Goal: Information Seeking & Learning: Understand process/instructions

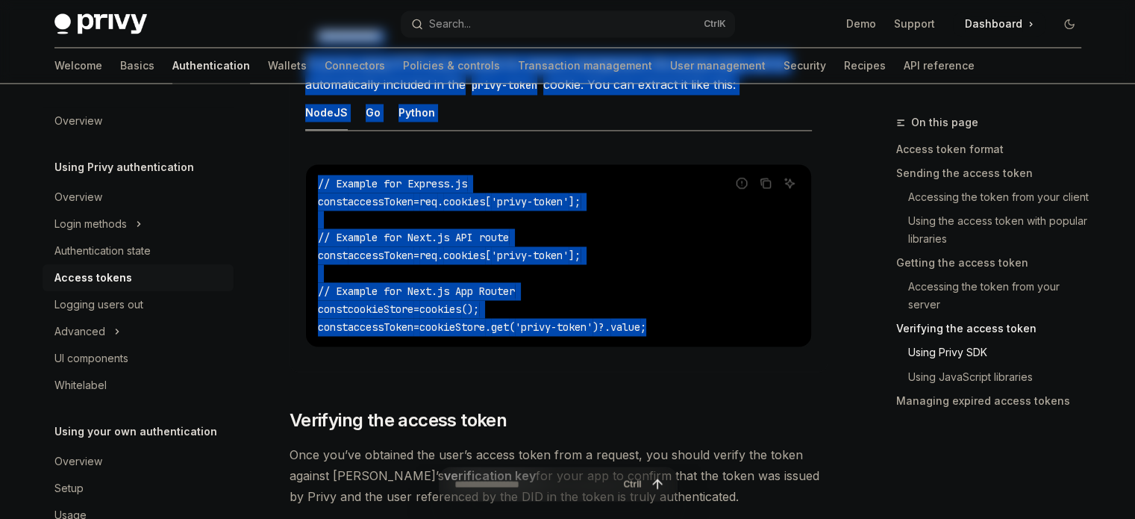
click at [466, 400] on div "**********" at bounding box center [558, 186] width 538 height 4918
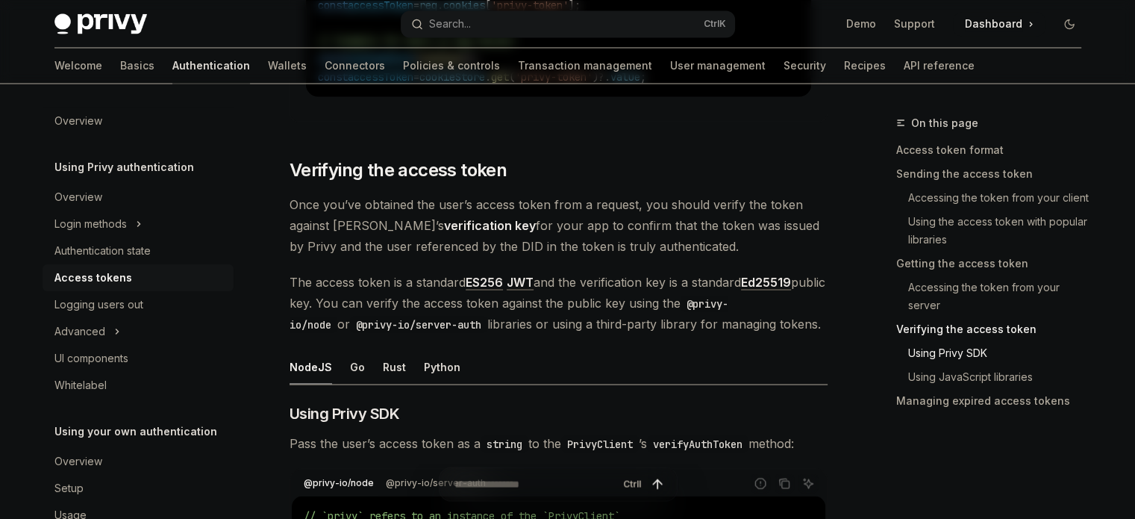
scroll to position [2684, 0]
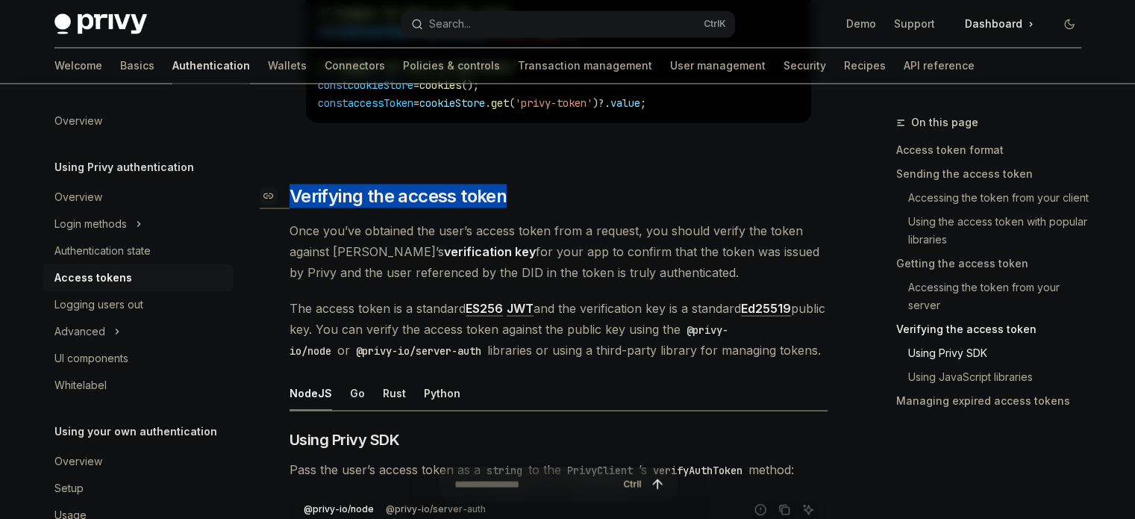
drag, startPoint x: 292, startPoint y: 198, endPoint x: 503, endPoint y: 201, distance: 211.2
click at [503, 201] on span "Verifying the access token" at bounding box center [397, 196] width 217 height 24
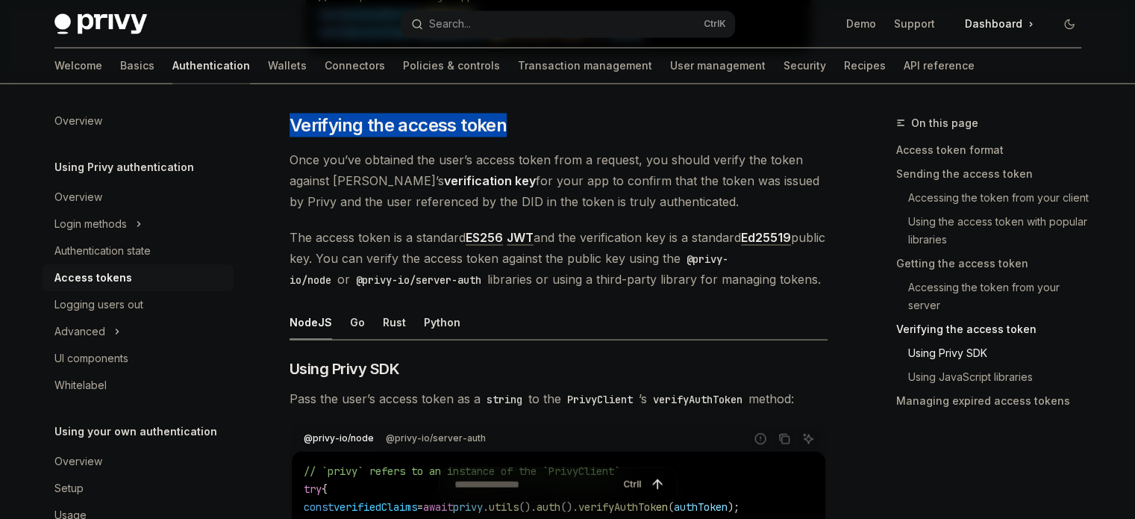
scroll to position [2761, 0]
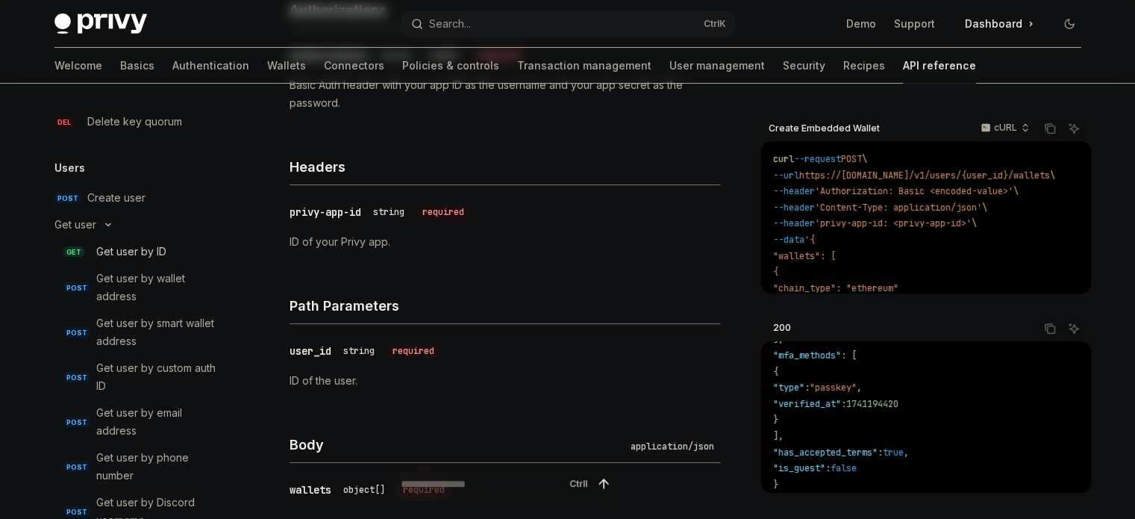
scroll to position [1241, 0]
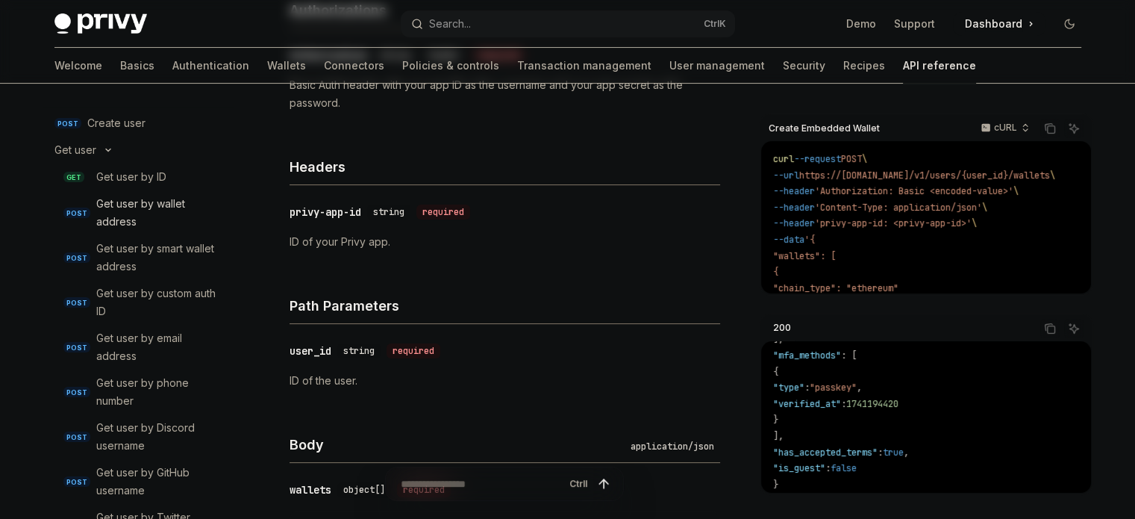
click at [125, 207] on div "Get user by wallet address" at bounding box center [160, 213] width 128 height 36
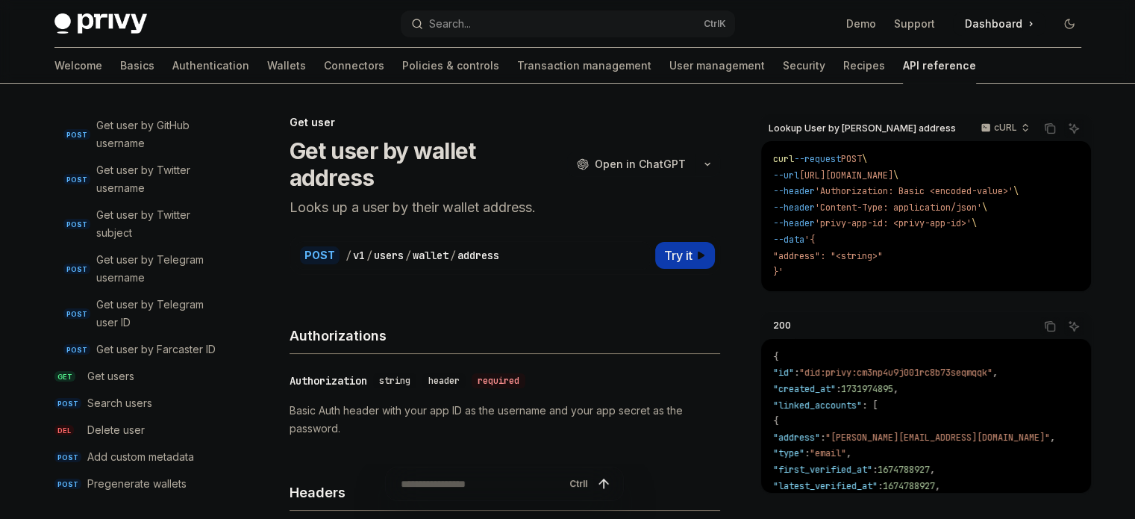
scroll to position [1614, 0]
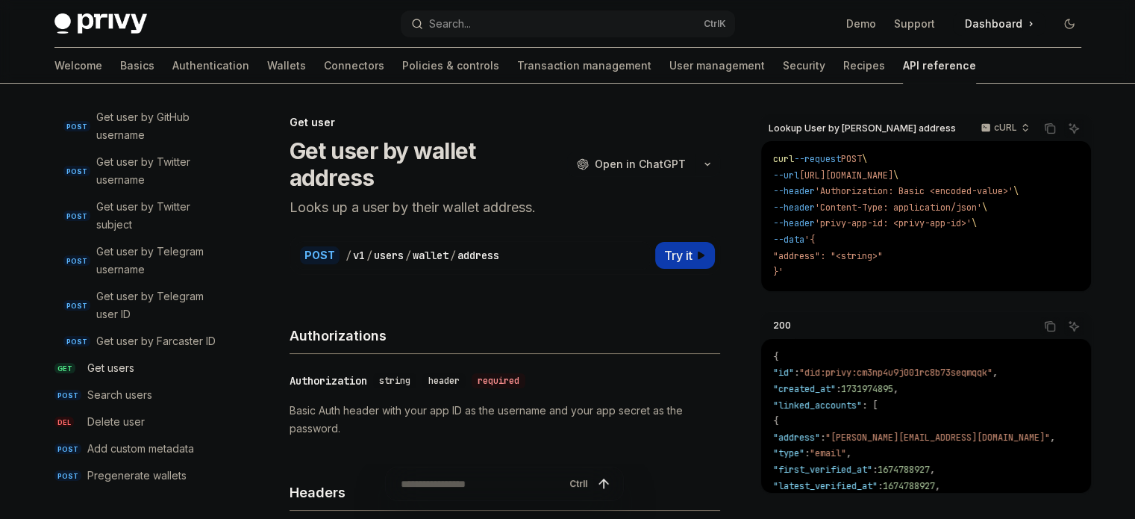
click at [92, 365] on div "Get users" at bounding box center [110, 368] width 47 height 18
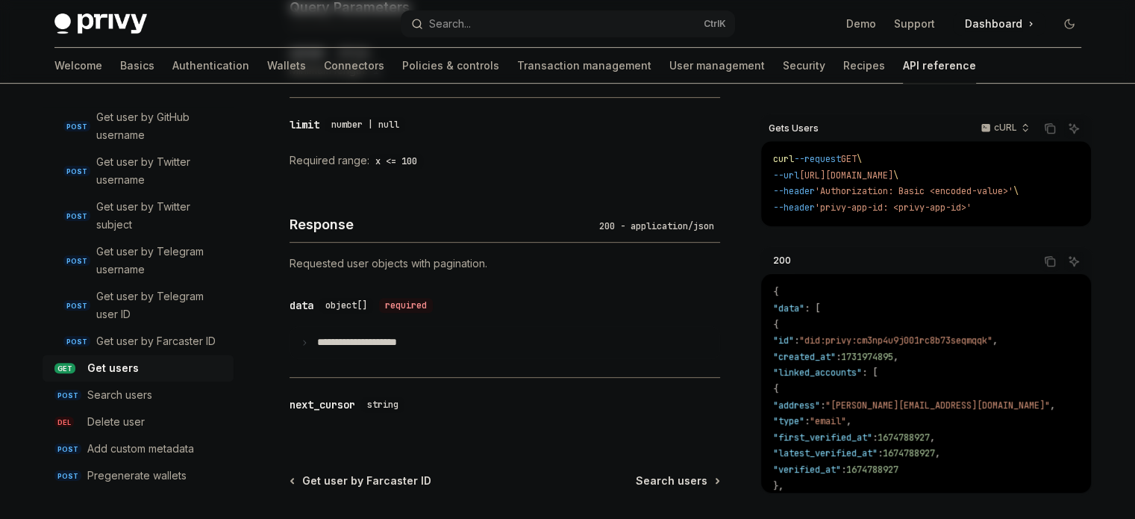
scroll to position [671, 0]
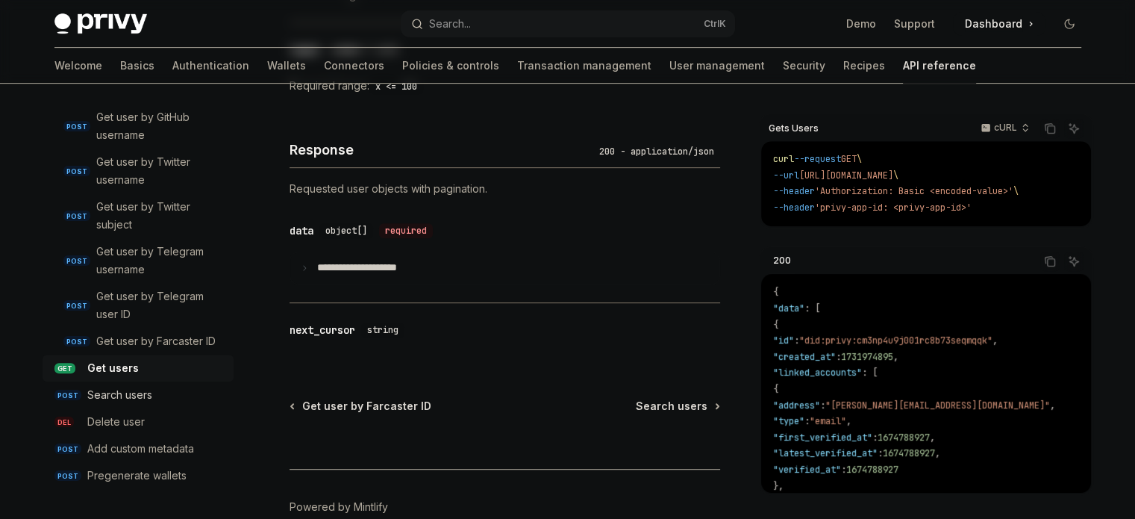
click at [142, 395] on div "Search users" at bounding box center [119, 395] width 65 height 18
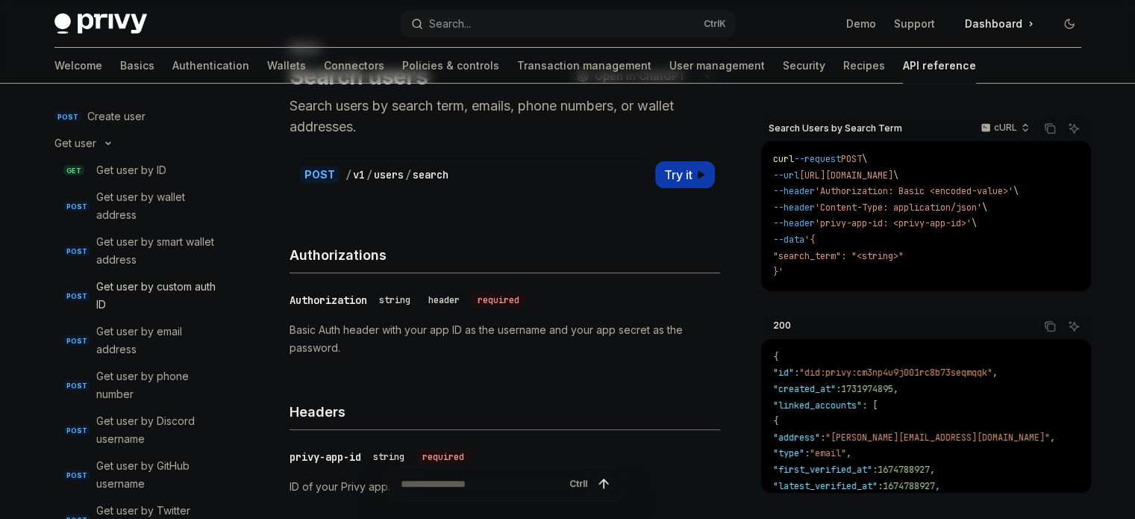
scroll to position [1241, 0]
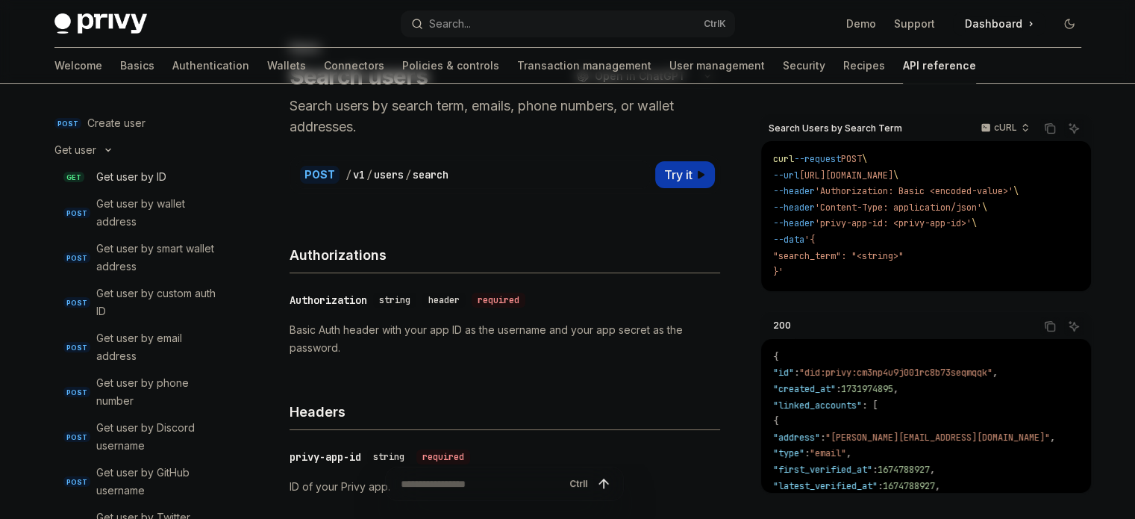
click at [127, 181] on div "Get user by ID" at bounding box center [131, 177] width 70 height 18
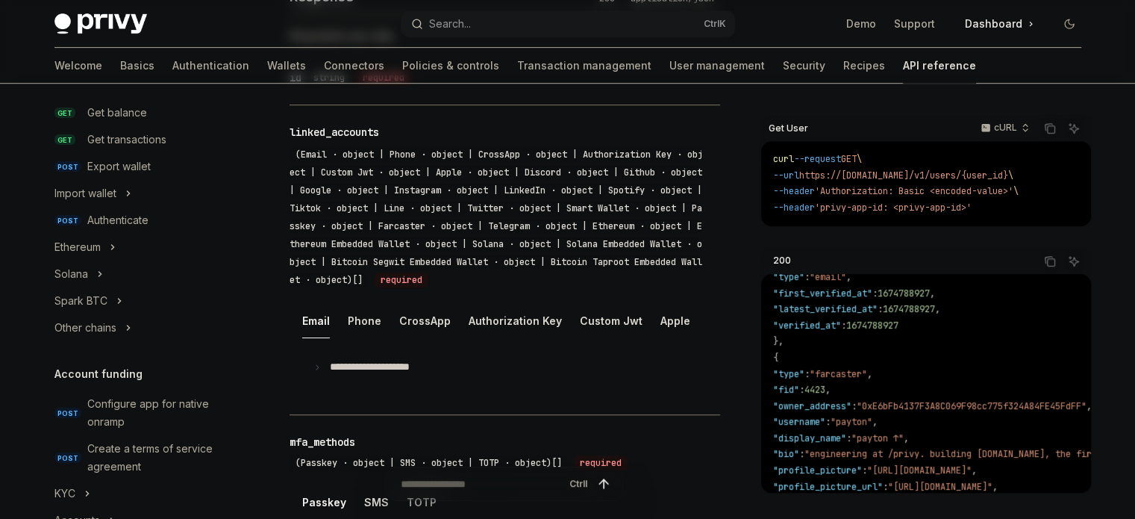
scroll to position [47, 0]
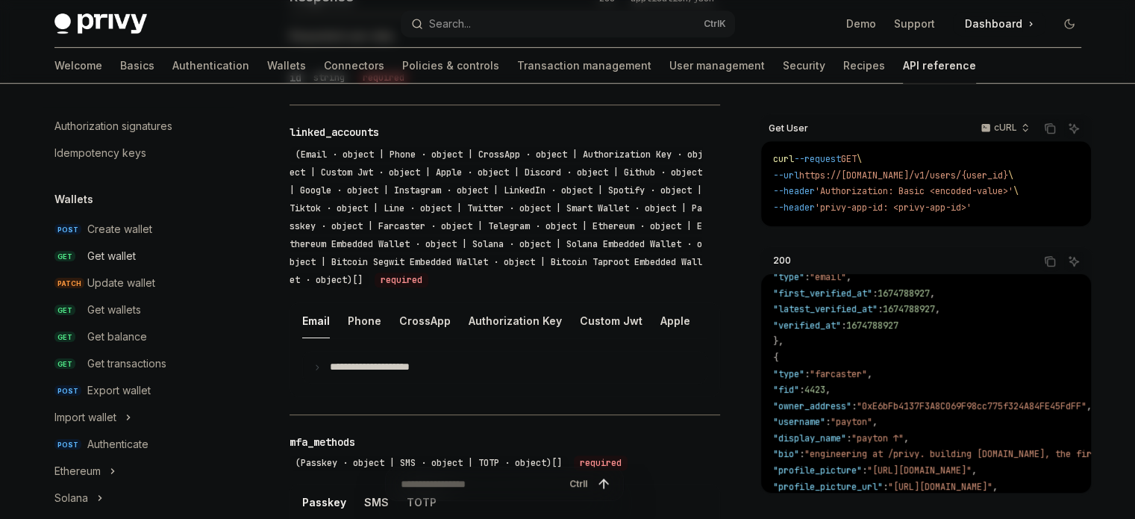
click at [113, 255] on div "Get wallet" at bounding box center [111, 256] width 48 height 18
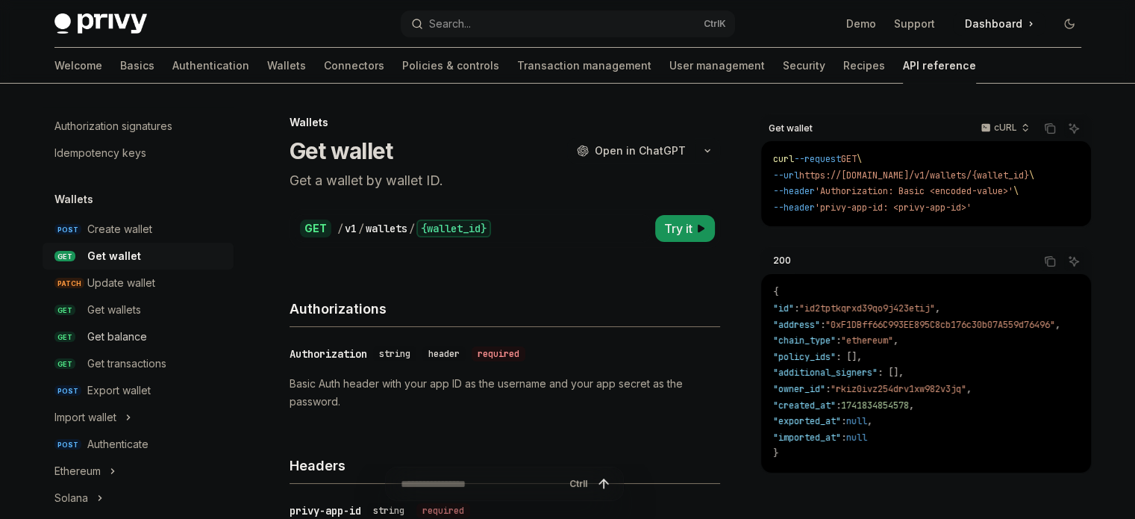
scroll to position [122, 0]
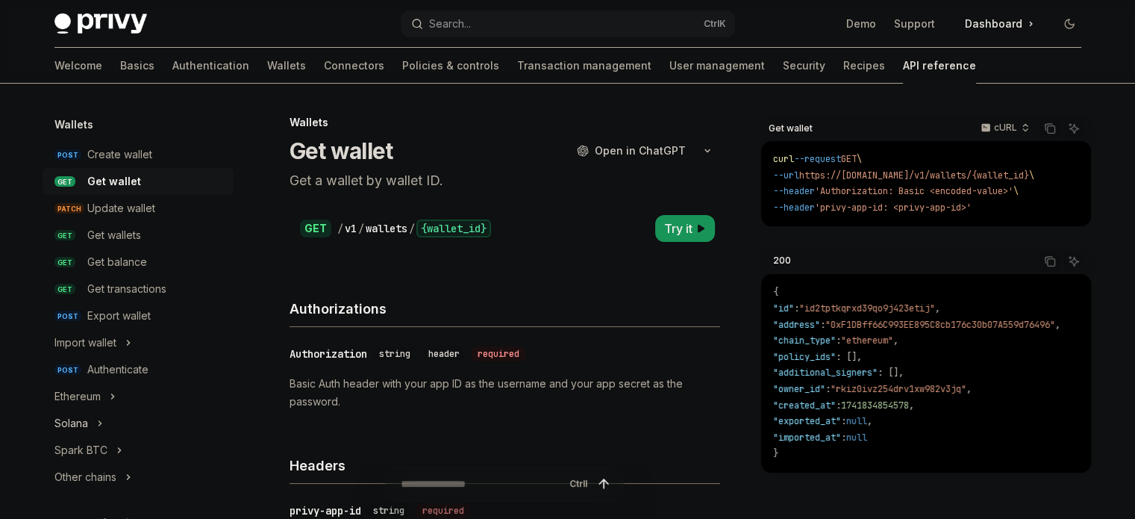
click at [79, 427] on div "Solana" at bounding box center [71, 423] width 34 height 18
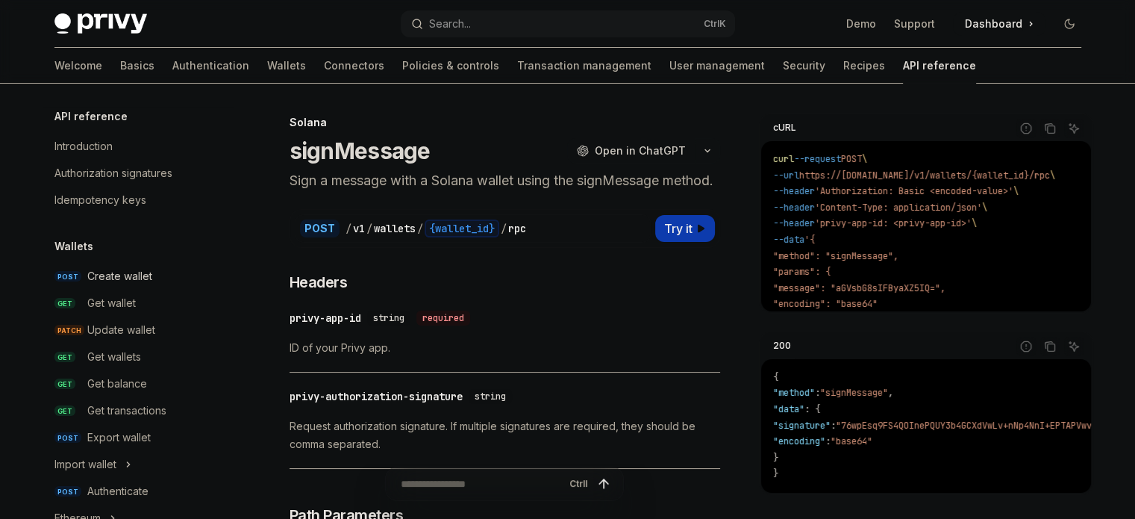
click at [107, 268] on div "Create wallet" at bounding box center [119, 276] width 65 height 18
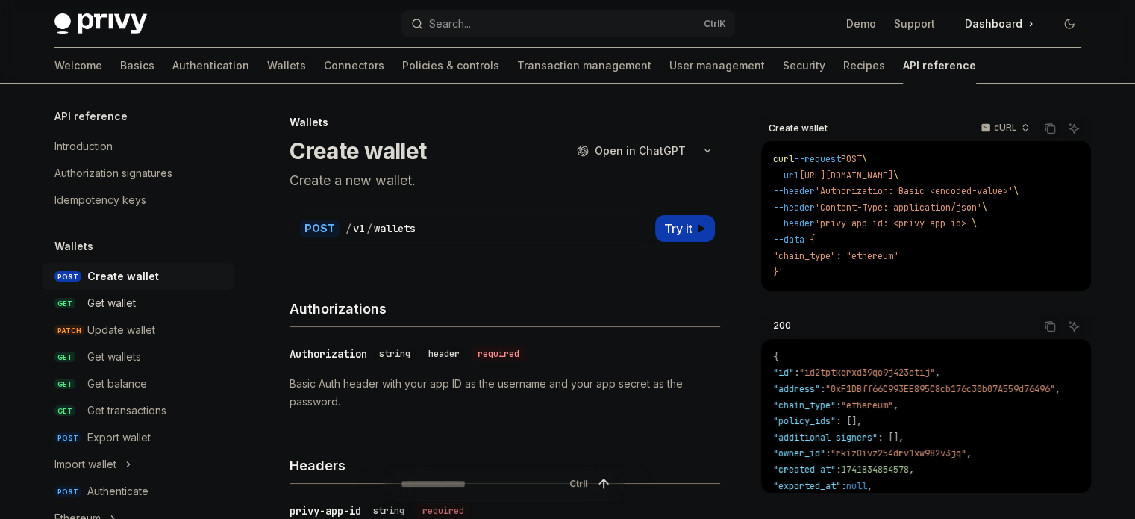
click at [118, 307] on div "Get wallet" at bounding box center [111, 303] width 48 height 18
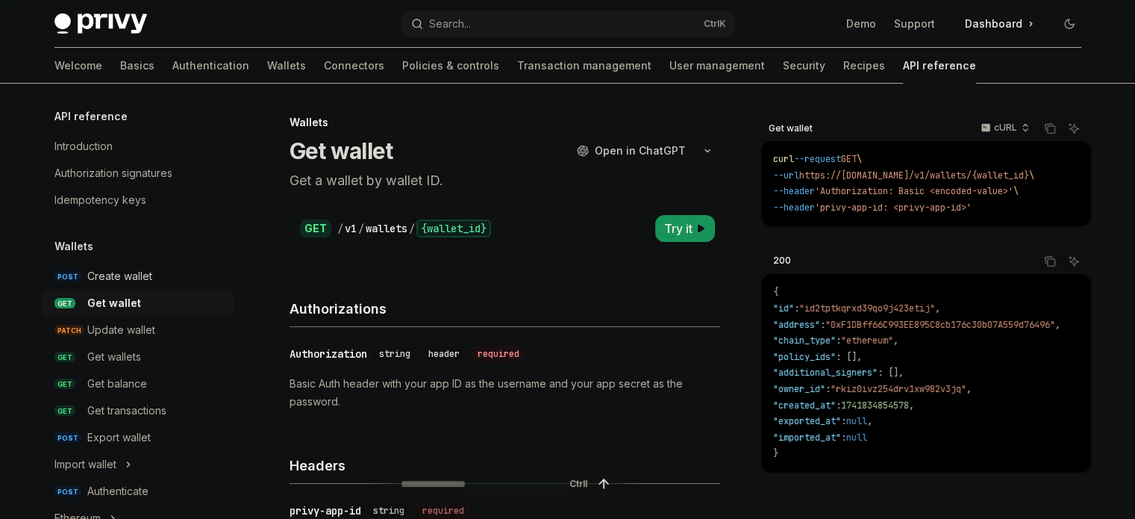
click at [125, 272] on div "Create wallet" at bounding box center [119, 276] width 65 height 18
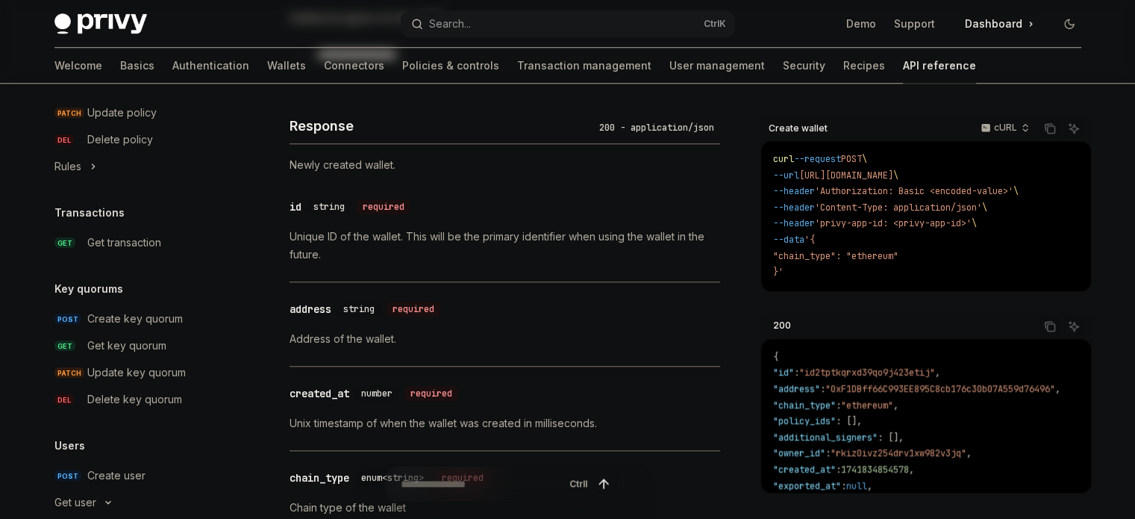
scroll to position [970, 0]
click at [116, 316] on div "Create key quorum" at bounding box center [135, 318] width 96 height 18
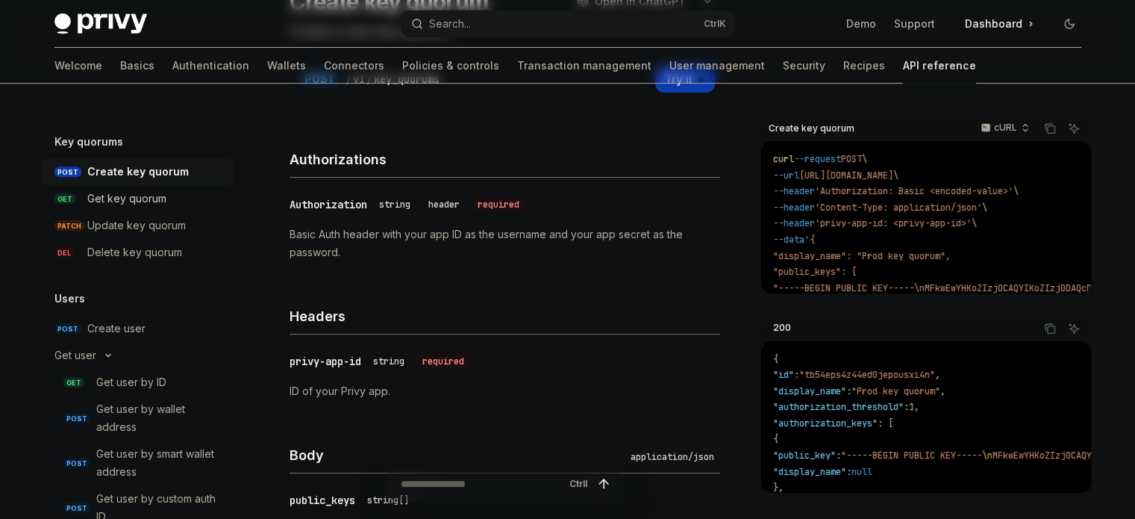
scroll to position [1119, 0]
click at [143, 322] on div "Create user" at bounding box center [116, 325] width 58 height 18
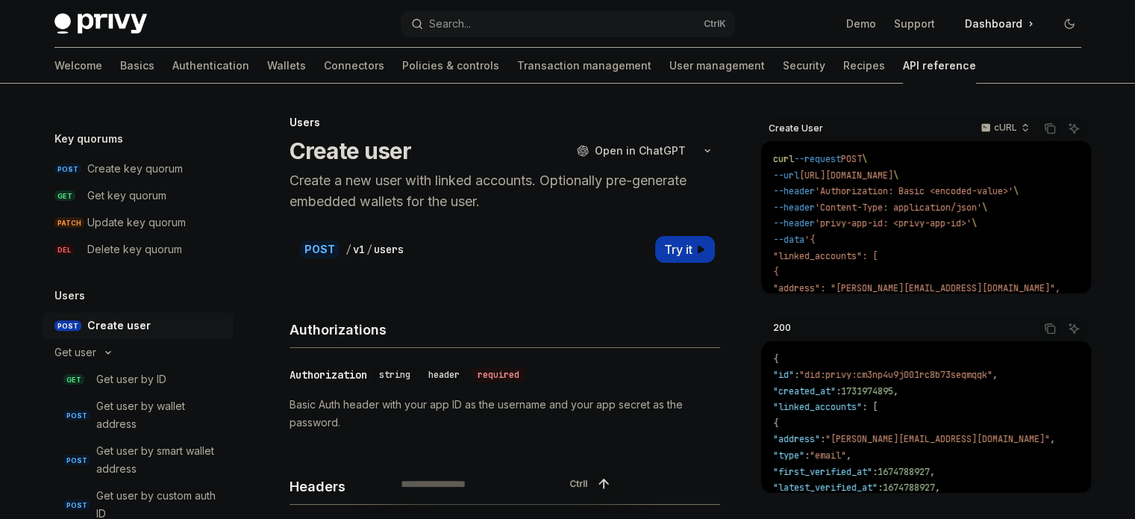
scroll to position [1194, 0]
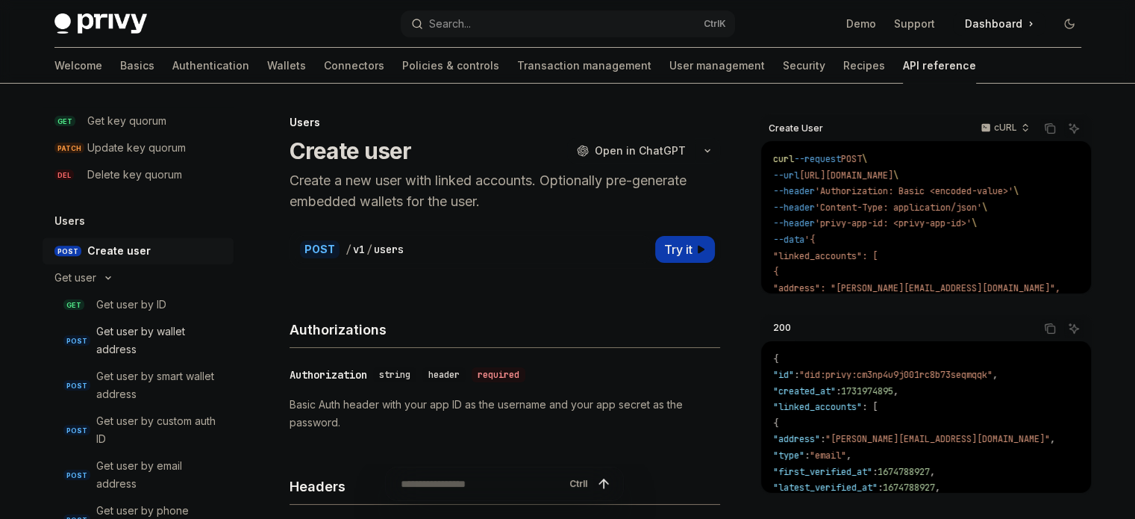
click at [137, 338] on div "Get user by wallet address" at bounding box center [160, 340] width 128 height 36
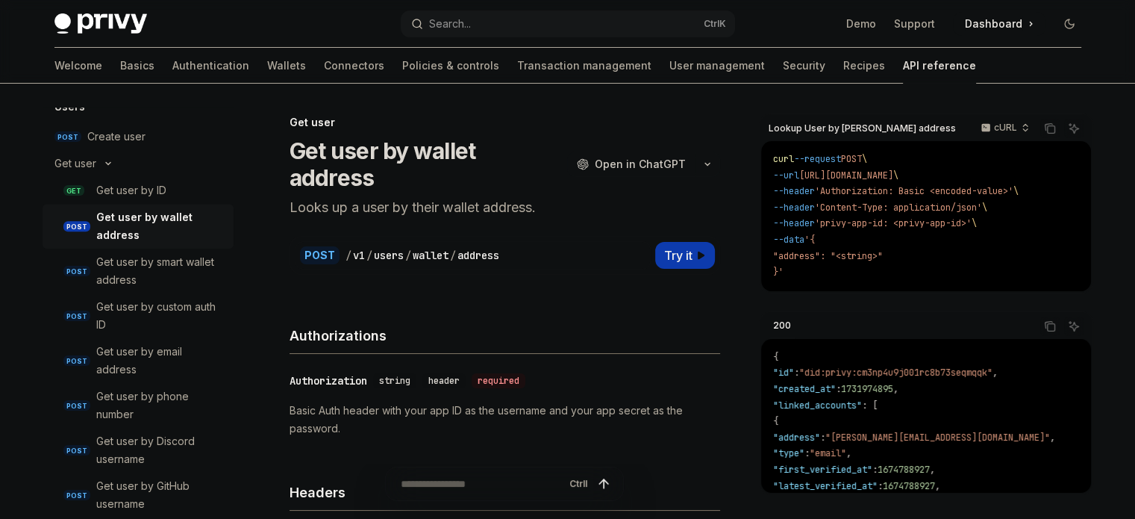
scroll to position [1343, 0]
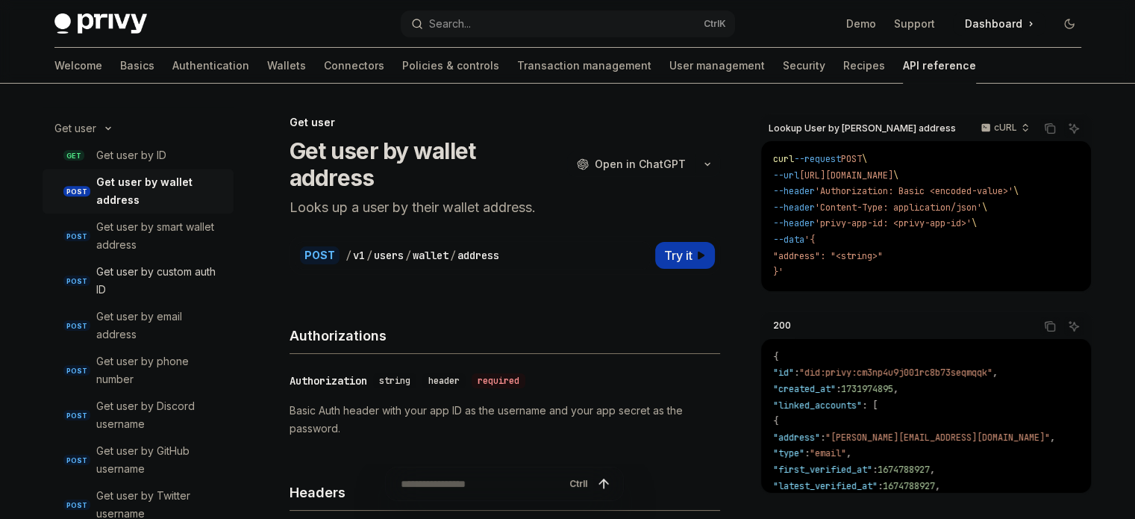
click at [151, 280] on div "Get user by custom auth ID" at bounding box center [160, 281] width 128 height 36
type textarea "*"
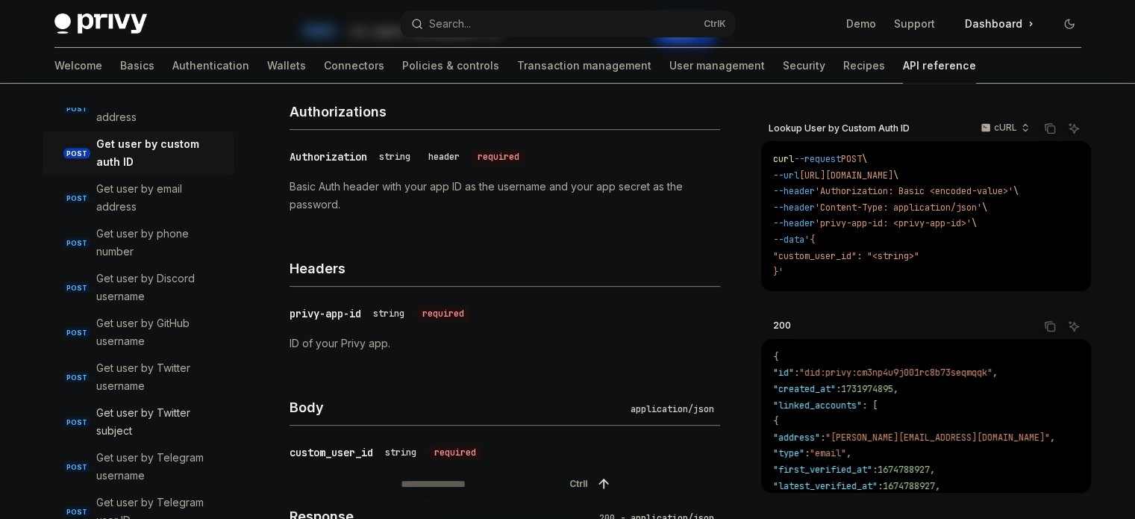
scroll to position [1396, 0]
